Goal: Entertainment & Leisure: Consume media (video, audio)

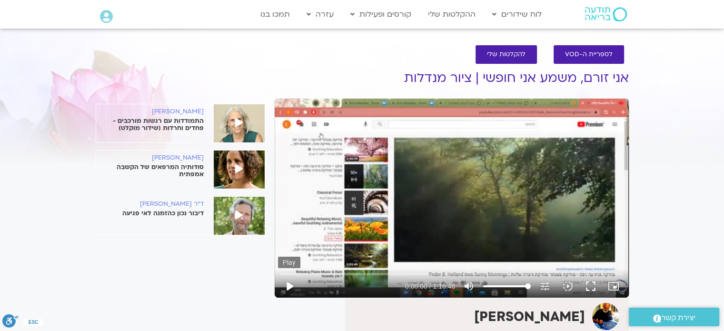
click at [289, 287] on button "play_arrow" at bounding box center [289, 286] width 23 height 23
click at [312, 274] on input "Seek" at bounding box center [451, 274] width 341 height 6
click at [329, 273] on input "Seek" at bounding box center [451, 274] width 341 height 6
click at [353, 273] on input "Seek" at bounding box center [451, 274] width 341 height 6
click at [367, 272] on input "Seek" at bounding box center [451, 274] width 341 height 6
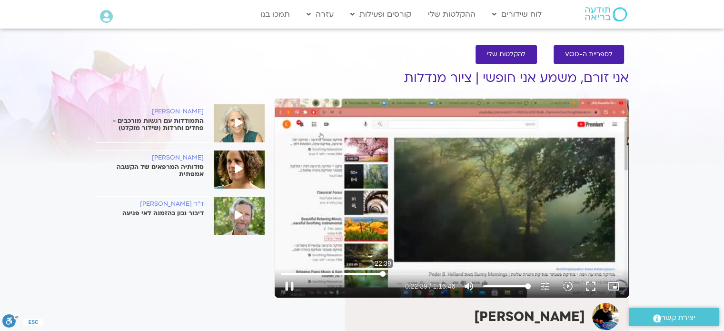
click at [383, 273] on input "Seek" at bounding box center [451, 274] width 341 height 6
click at [398, 274] on input "Seek" at bounding box center [451, 274] width 341 height 6
click at [406, 273] on input "Seek" at bounding box center [451, 274] width 341 height 6
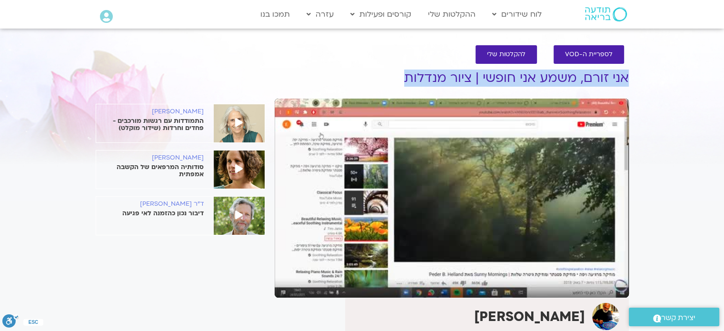
drag, startPoint x: 628, startPoint y: 78, endPoint x: 407, endPoint y: 77, distance: 220.4
click at [407, 77] on h1 "אני זורם, משמע אני חופשי | ציור מנדלות" at bounding box center [452, 78] width 354 height 14
copy h1 "אני זורם, משמע אני חופשי | ציור מנדלות"
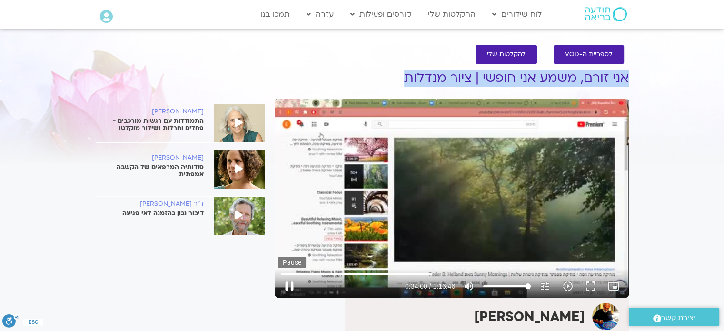
click at [289, 287] on button "pause" at bounding box center [289, 286] width 23 height 23
click at [289, 288] on button "play_arrow" at bounding box center [289, 286] width 23 height 23
click at [445, 272] on input "Seek" at bounding box center [451, 274] width 341 height 6
click at [454, 273] on input "Seek" at bounding box center [451, 274] width 341 height 6
click at [463, 273] on input "Seek" at bounding box center [451, 274] width 341 height 6
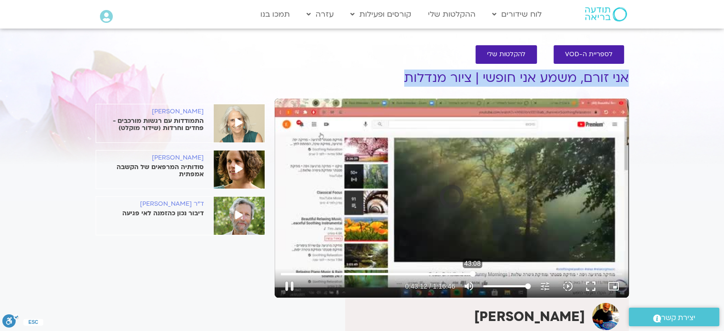
click at [472, 272] on input "Seek" at bounding box center [451, 274] width 341 height 6
click at [480, 272] on input "Seek" at bounding box center [451, 274] width 341 height 6
click at [488, 272] on input "Seek" at bounding box center [451, 274] width 341 height 6
click at [501, 273] on input "Seek" at bounding box center [451, 274] width 341 height 6
click at [514, 273] on input "Seek" at bounding box center [451, 274] width 341 height 6
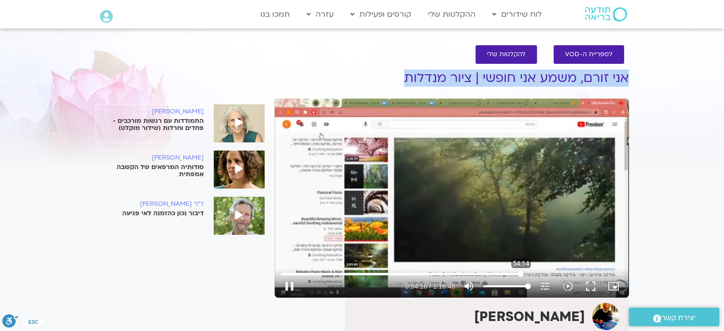
click at [521, 273] on input "Seek" at bounding box center [451, 274] width 341 height 6
click at [528, 273] on input "Seek" at bounding box center [451, 274] width 341 height 6
click at [537, 273] on input "Seek" at bounding box center [451, 274] width 341 height 6
click at [547, 272] on input "Seek" at bounding box center [451, 274] width 341 height 6
click at [543, 272] on input "Seek" at bounding box center [451, 274] width 341 height 6
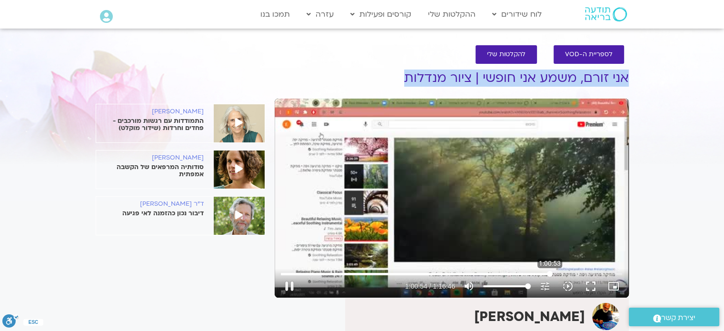
click at [550, 274] on input "Seek" at bounding box center [451, 274] width 341 height 6
click at [563, 273] on input "Seek" at bounding box center [451, 274] width 341 height 6
click at [556, 272] on input "Seek" at bounding box center [451, 274] width 341 height 6
click at [593, 273] on input "Seek" at bounding box center [451, 274] width 341 height 6
click at [604, 273] on input "Seek" at bounding box center [451, 274] width 341 height 6
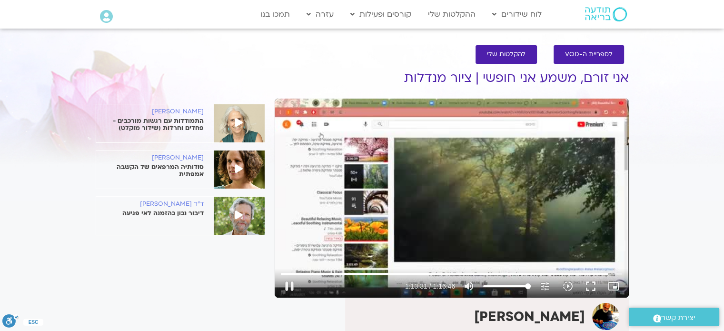
click at [489, 244] on div "Skip Ad 19:36 pause 1:13:31 / 1:16:46 volume_up Mute tune Resolution Auto 444p …" at bounding box center [452, 198] width 354 height 199
click at [612, 273] on input "Seek" at bounding box center [451, 274] width 341 height 6
click at [606, 272] on input "Seek" at bounding box center [451, 274] width 341 height 6
click at [614, 272] on input "Seek" at bounding box center [451, 274] width 341 height 6
click at [619, 272] on input "Seek" at bounding box center [451, 274] width 341 height 6
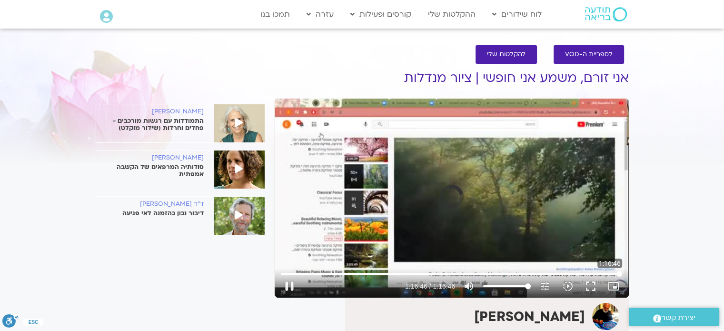
type input "4606.839"
click at [590, 53] on span "לספריית ה-VOD" at bounding box center [589, 54] width 48 height 7
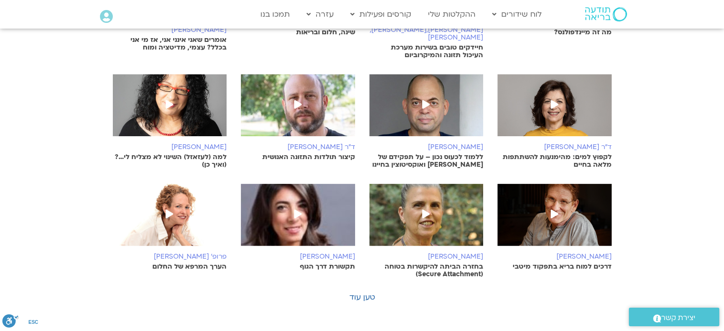
scroll to position [286, 0]
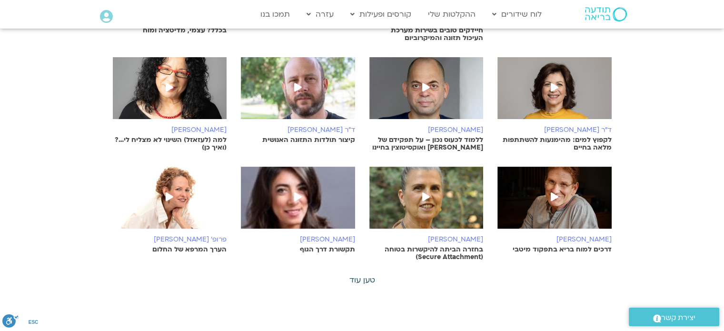
click at [365, 275] on link "טען עוד" at bounding box center [362, 280] width 26 height 10
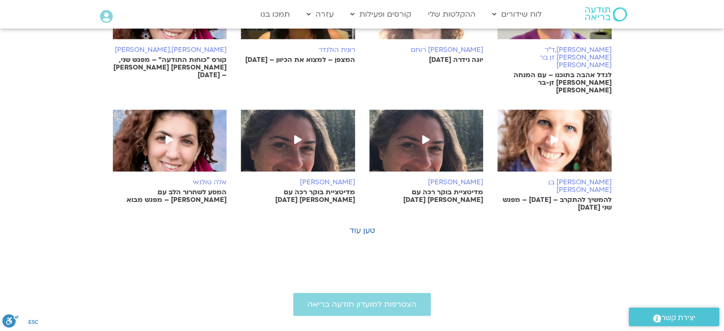
scroll to position [714, 0]
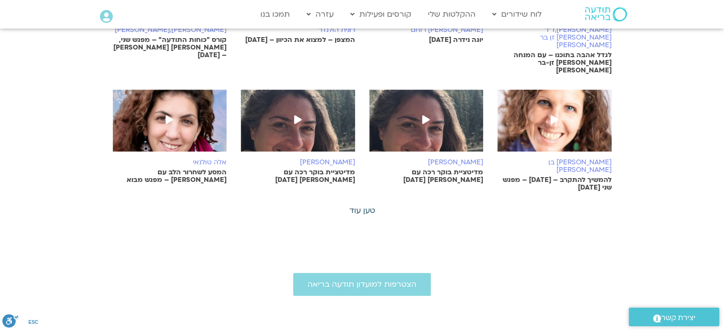
click at [354, 205] on link "טען עוד" at bounding box center [362, 210] width 26 height 10
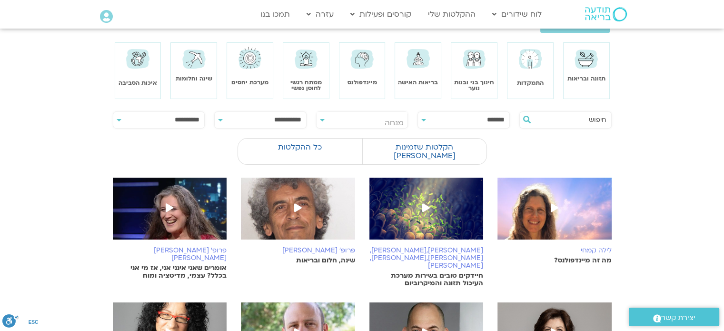
scroll to position [0, 0]
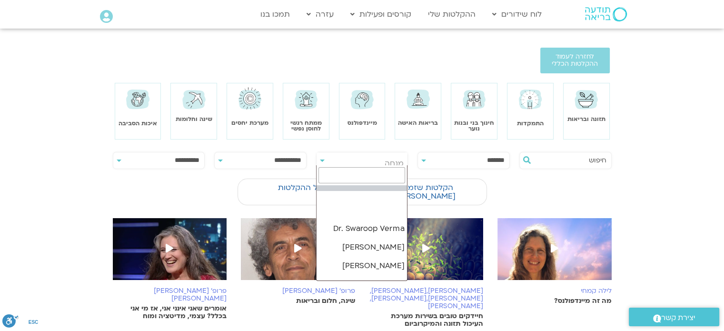
click at [322, 157] on span "מנחה" at bounding box center [362, 163] width 91 height 22
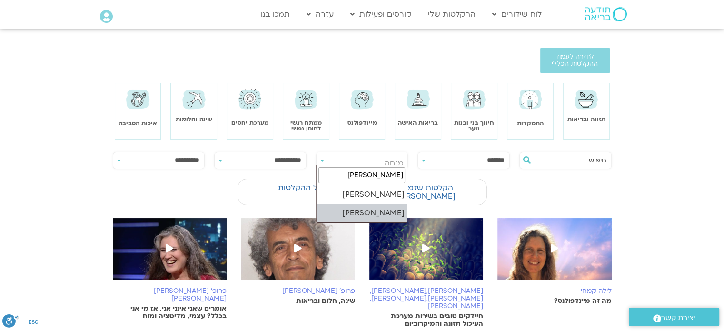
type input "איתן"
select select "****"
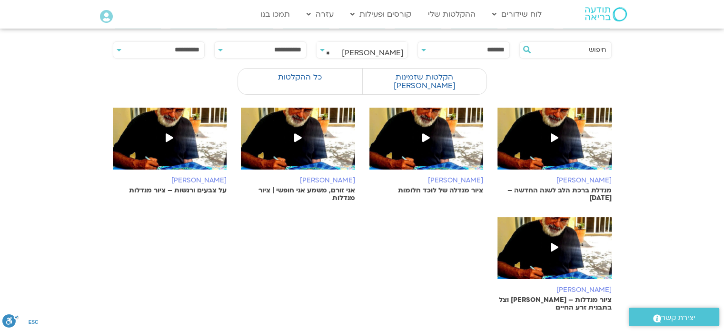
scroll to position [143, 0]
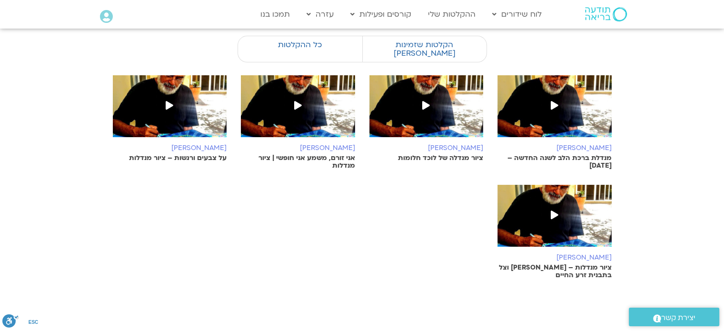
click at [425, 101] on icon at bounding box center [426, 105] width 8 height 9
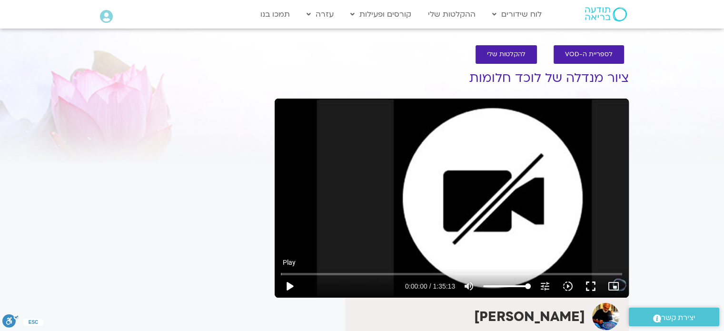
click at [288, 285] on button "play_arrow" at bounding box center [289, 286] width 23 height 23
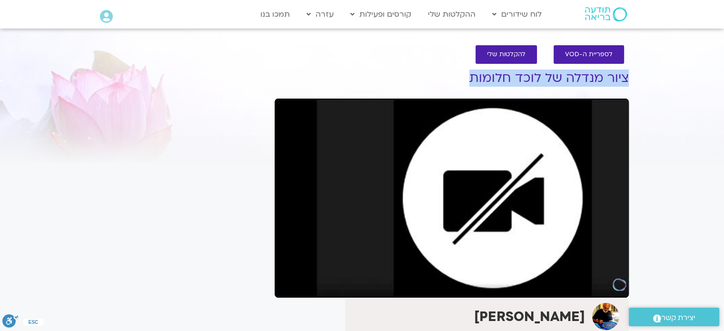
drag, startPoint x: 626, startPoint y: 78, endPoint x: 475, endPoint y: 77, distance: 150.9
click at [475, 77] on h1 "ציור מנדלה של לוכד חלומות" at bounding box center [452, 78] width 354 height 14
copy h1 "ציור מנדלה של לוכד חלומות"
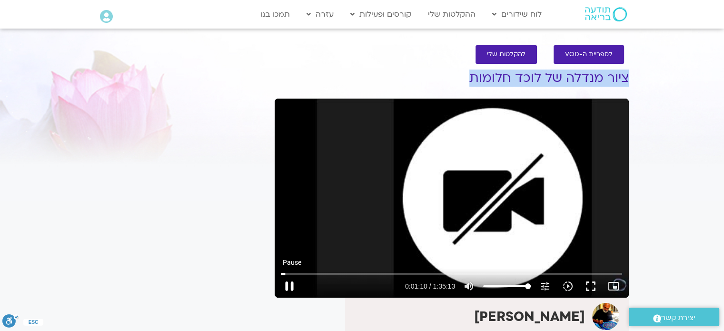
click at [289, 282] on button "pause" at bounding box center [289, 286] width 23 height 23
click at [287, 285] on button "play_arrow" at bounding box center [289, 286] width 23 height 23
click at [287, 283] on button "pause" at bounding box center [289, 286] width 23 height 23
type input "184.181803"
